Goal: Understand process/instructions

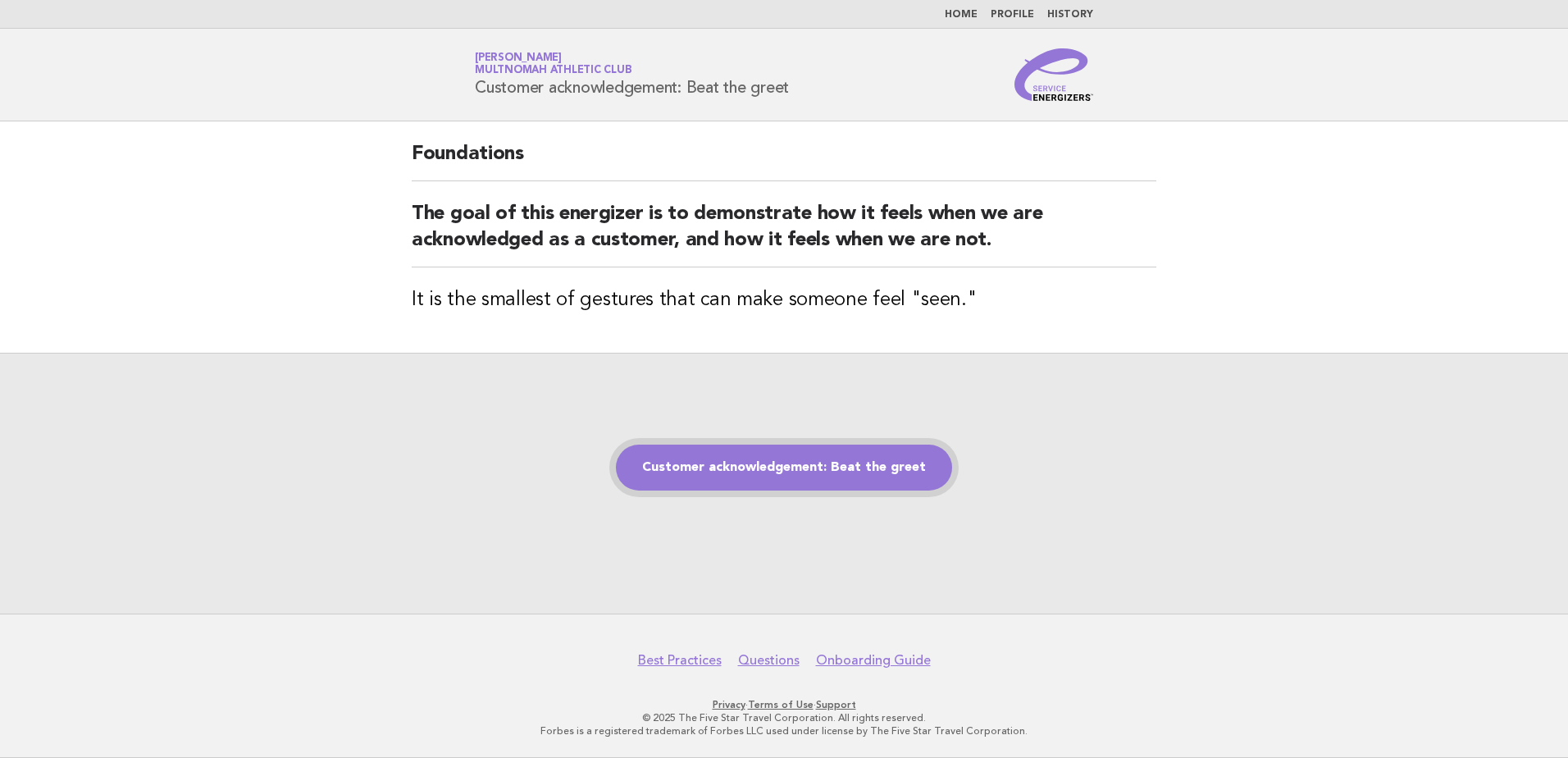
click at [785, 456] on link "Customer acknowledgement: Beat the greet" at bounding box center [784, 467] width 336 height 46
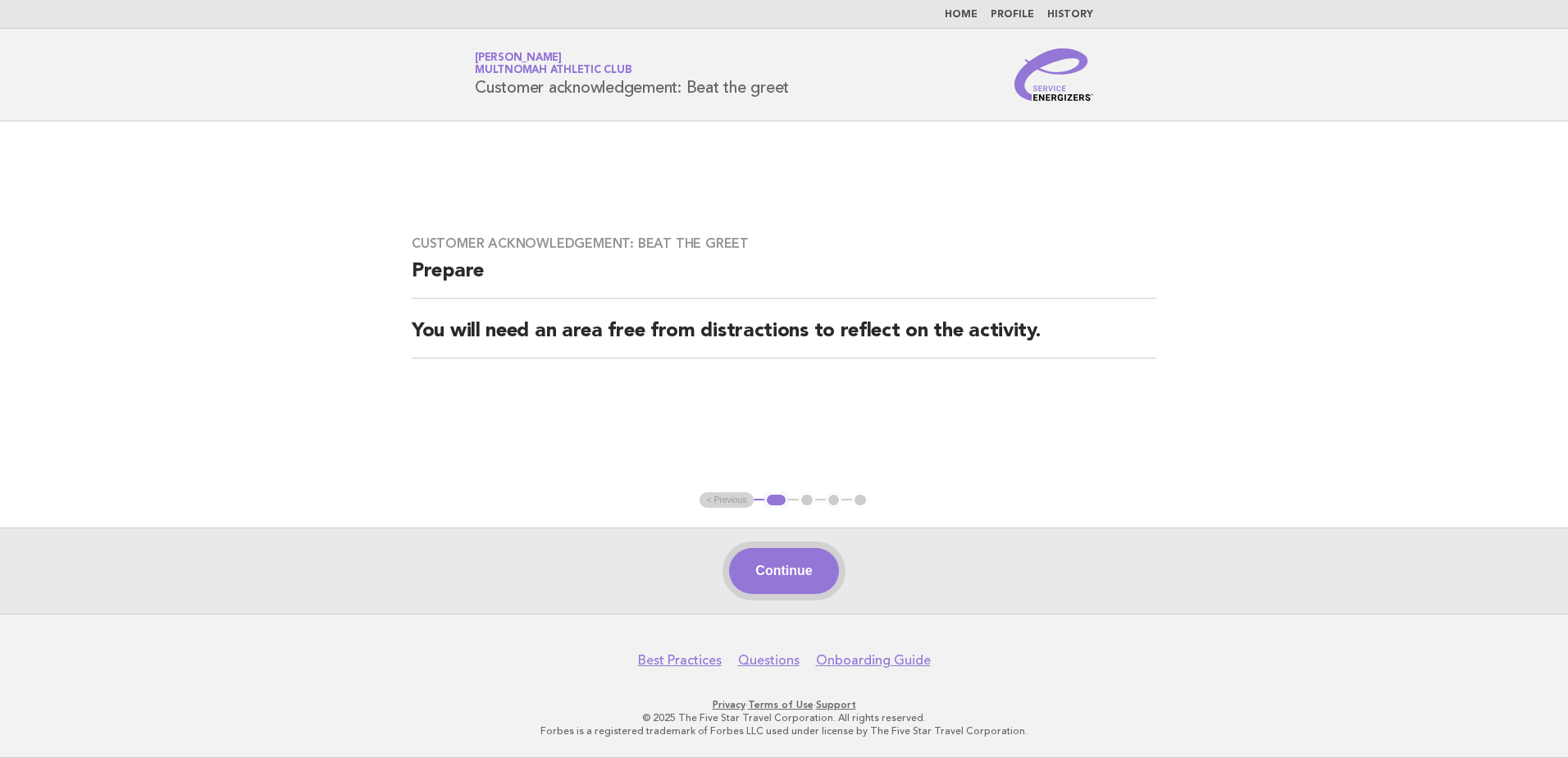
click at [783, 575] on button "Continue" at bounding box center [784, 571] width 109 height 46
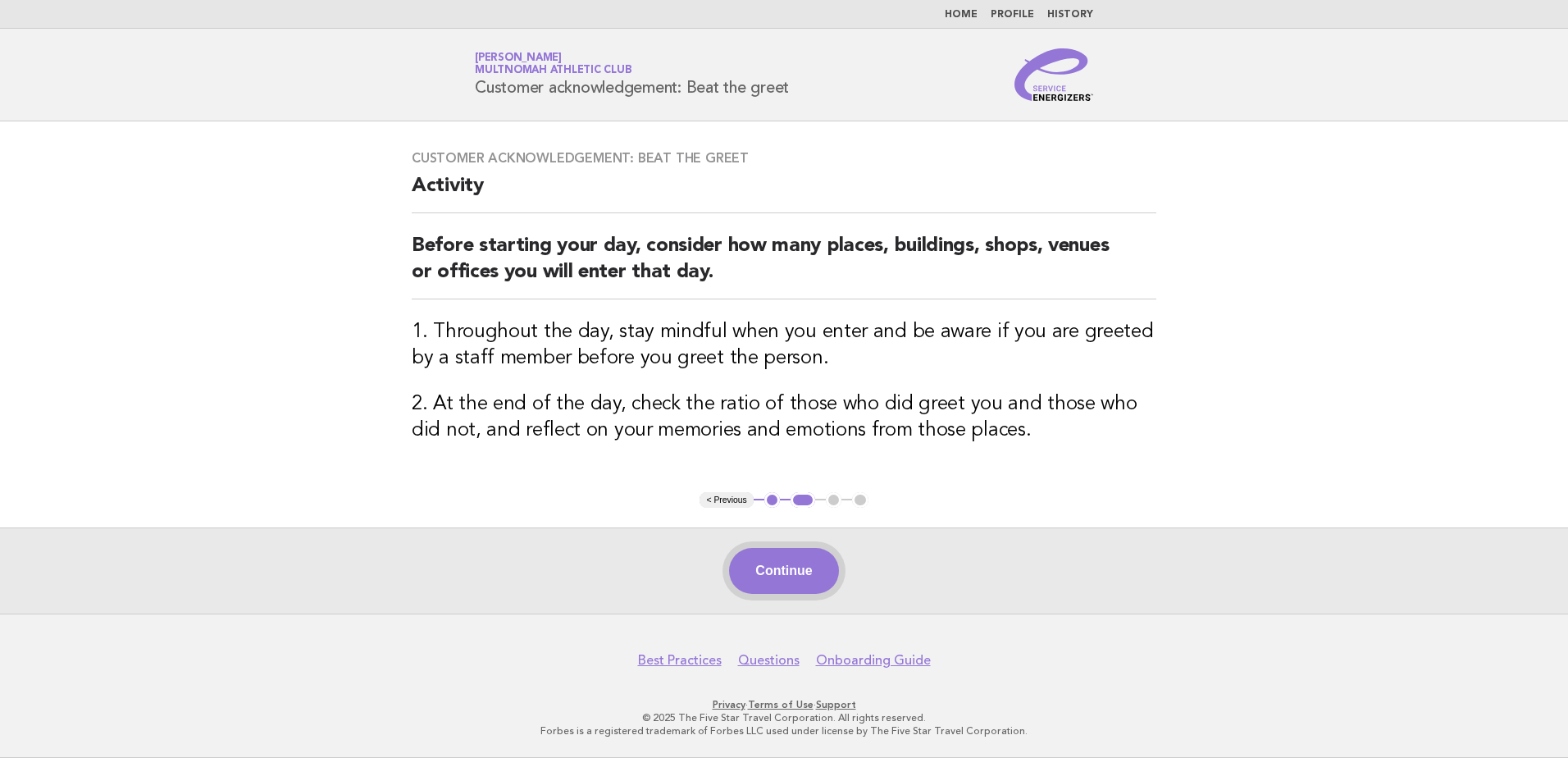
click at [780, 568] on button "Continue" at bounding box center [784, 571] width 109 height 46
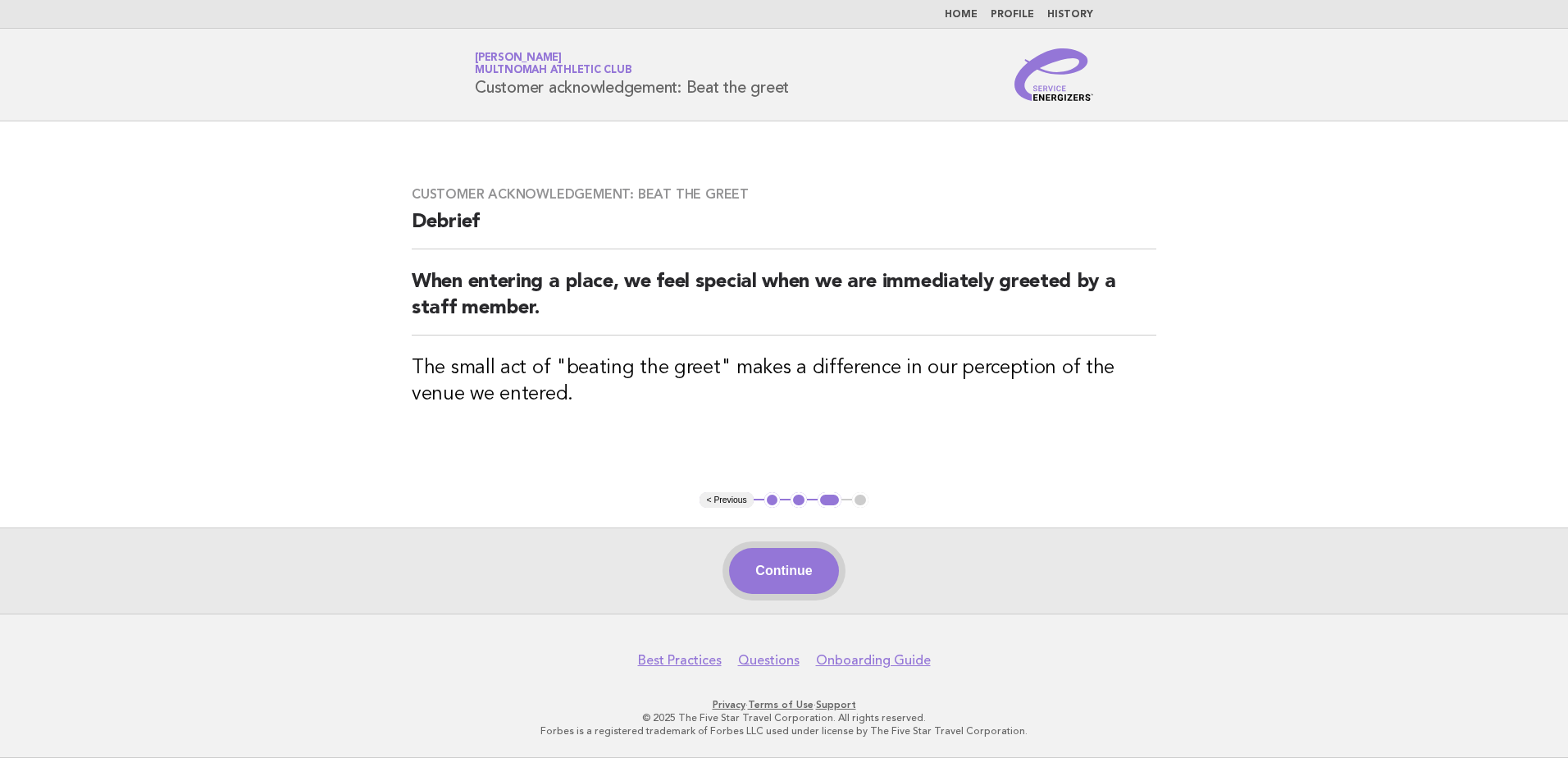
click at [784, 573] on button "Continue" at bounding box center [784, 571] width 109 height 46
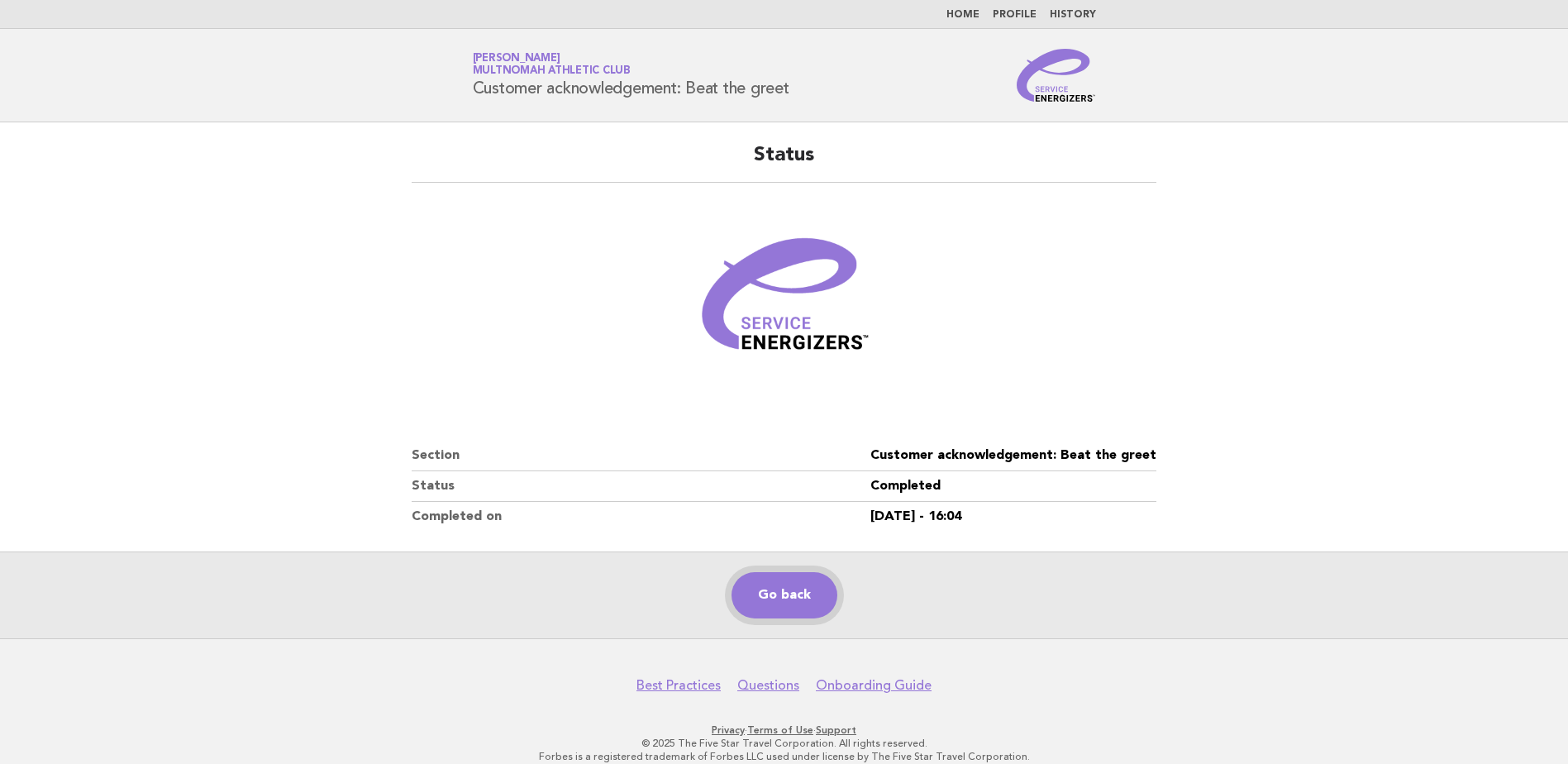
click at [778, 592] on link "Go back" at bounding box center [784, 595] width 106 height 46
